Goal: Task Accomplishment & Management: Manage account settings

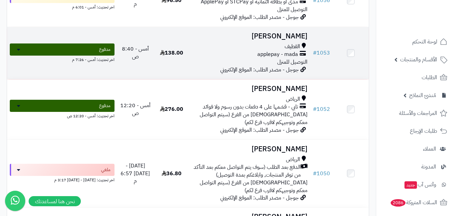
scroll to position [135, 0]
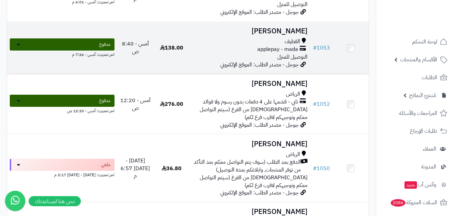
click at [221, 74] on td "حبيب العرادي القطيف applepay - mada التوصيل للمنزل جوجل - مصدر الطلب: الموقع ال…" at bounding box center [250, 48] width 121 height 52
click at [255, 69] on span "جوجل - مصدر الطلب: الموقع الإلكتروني" at bounding box center [259, 65] width 79 height 8
click at [258, 53] on span "applepay - mada" at bounding box center [278, 50] width 41 height 8
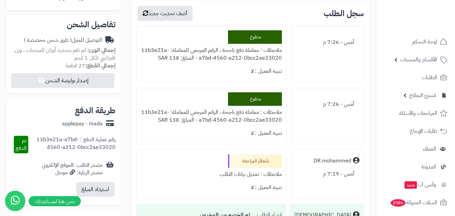
scroll to position [270, 0]
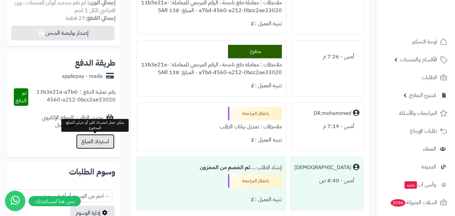
click at [95, 143] on button "استرداد المبلغ" at bounding box center [95, 141] width 38 height 15
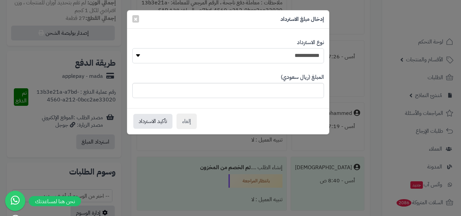
click at [137, 59] on select "**********" at bounding box center [227, 55] width 191 height 15
select select "*"
click at [132, 48] on select "**********" at bounding box center [227, 55] width 191 height 15
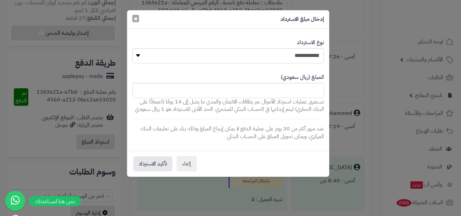
click at [137, 19] on span "×" at bounding box center [135, 18] width 4 height 10
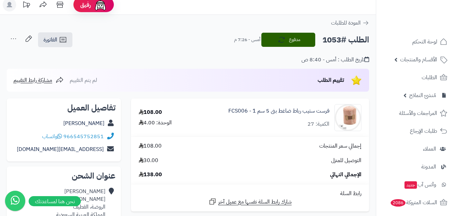
scroll to position [0, 0]
